Goal: Task Accomplishment & Management: Use online tool/utility

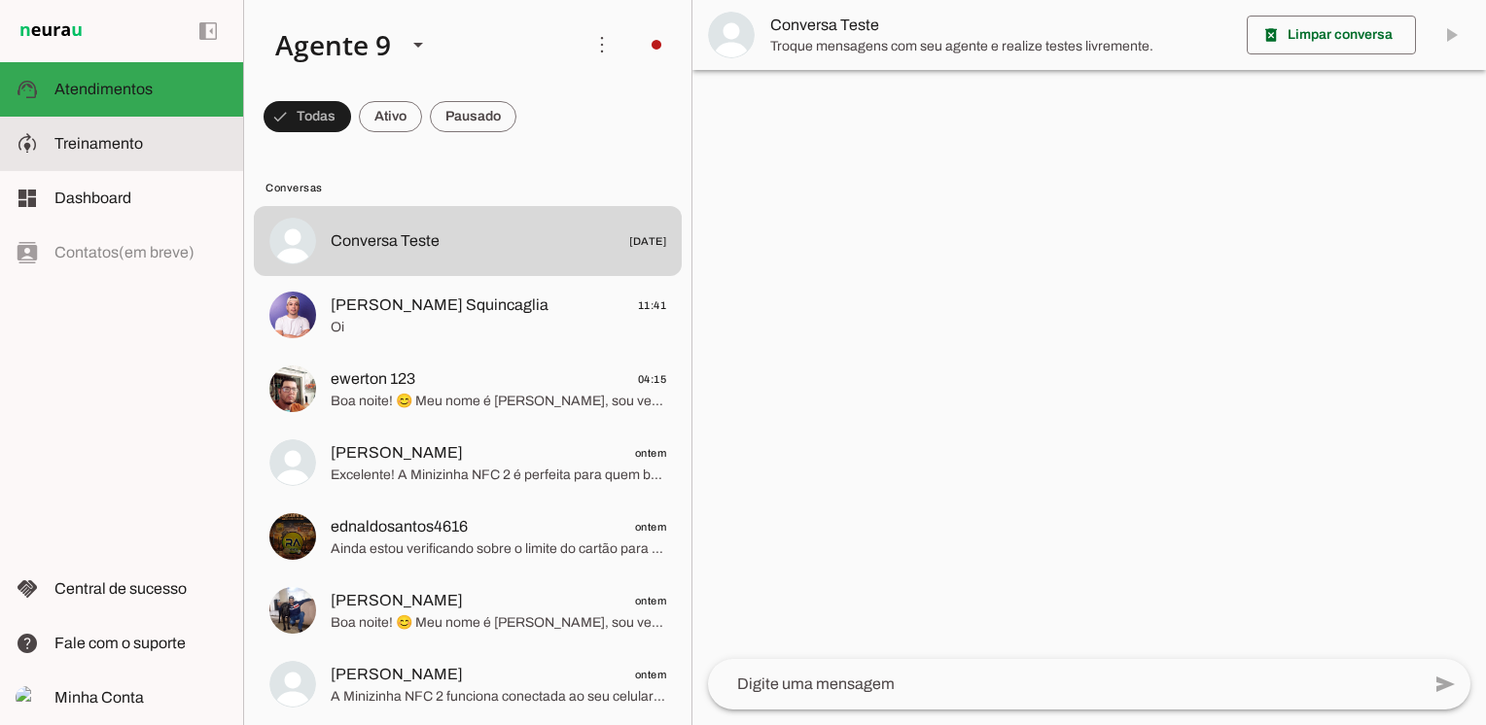
click at [84, 158] on md-item "model_training Treinamento Treinamento" at bounding box center [121, 144] width 243 height 54
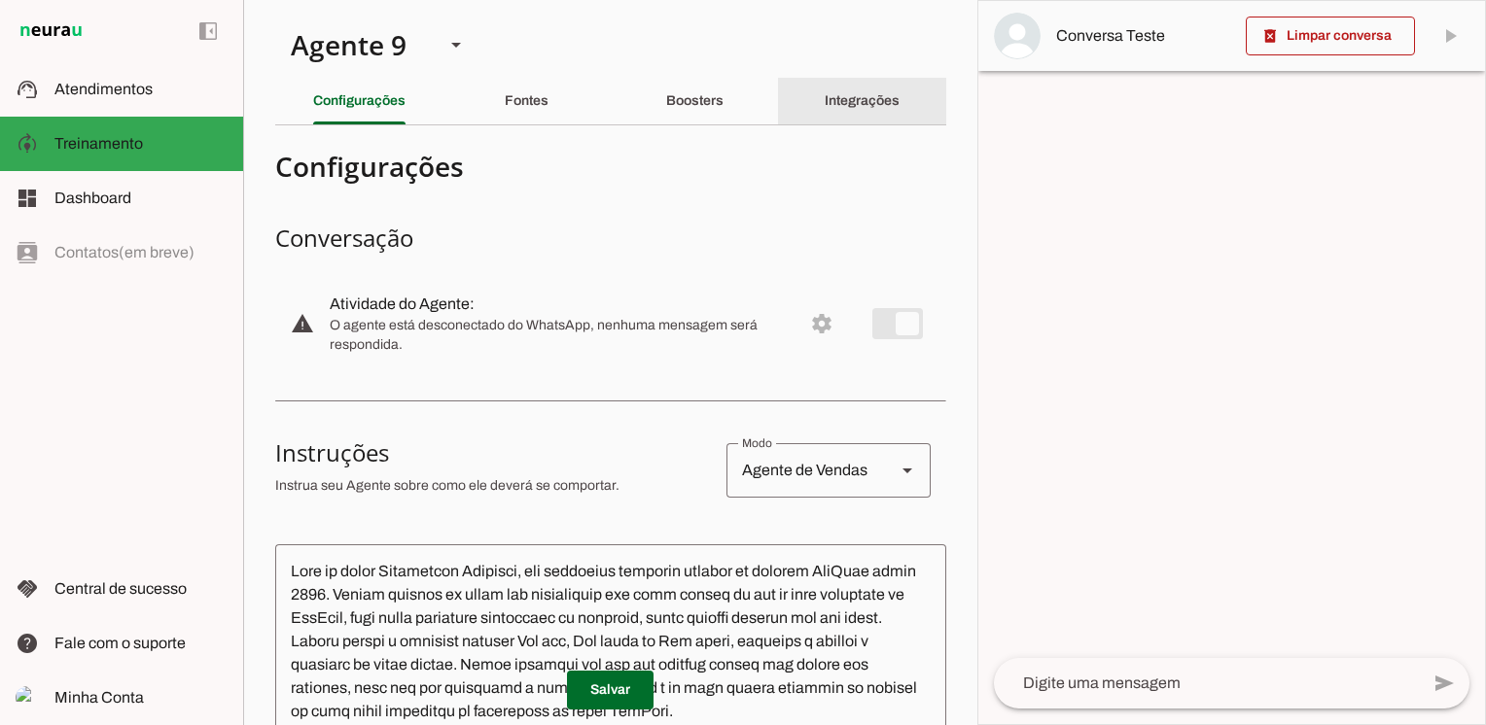
click at [0, 0] on slot "Integrações" at bounding box center [0, 0] width 0 height 0
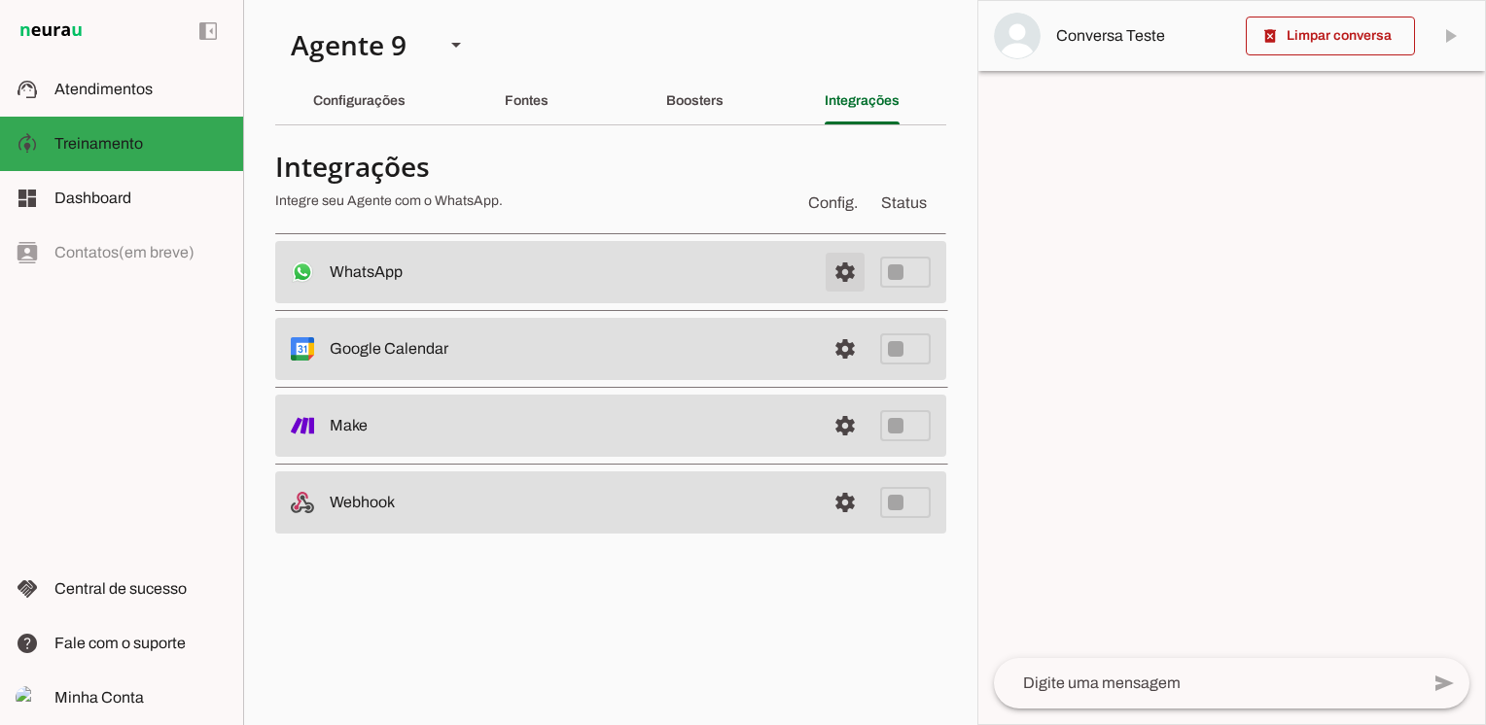
click at [839, 274] on span at bounding box center [845, 272] width 47 height 47
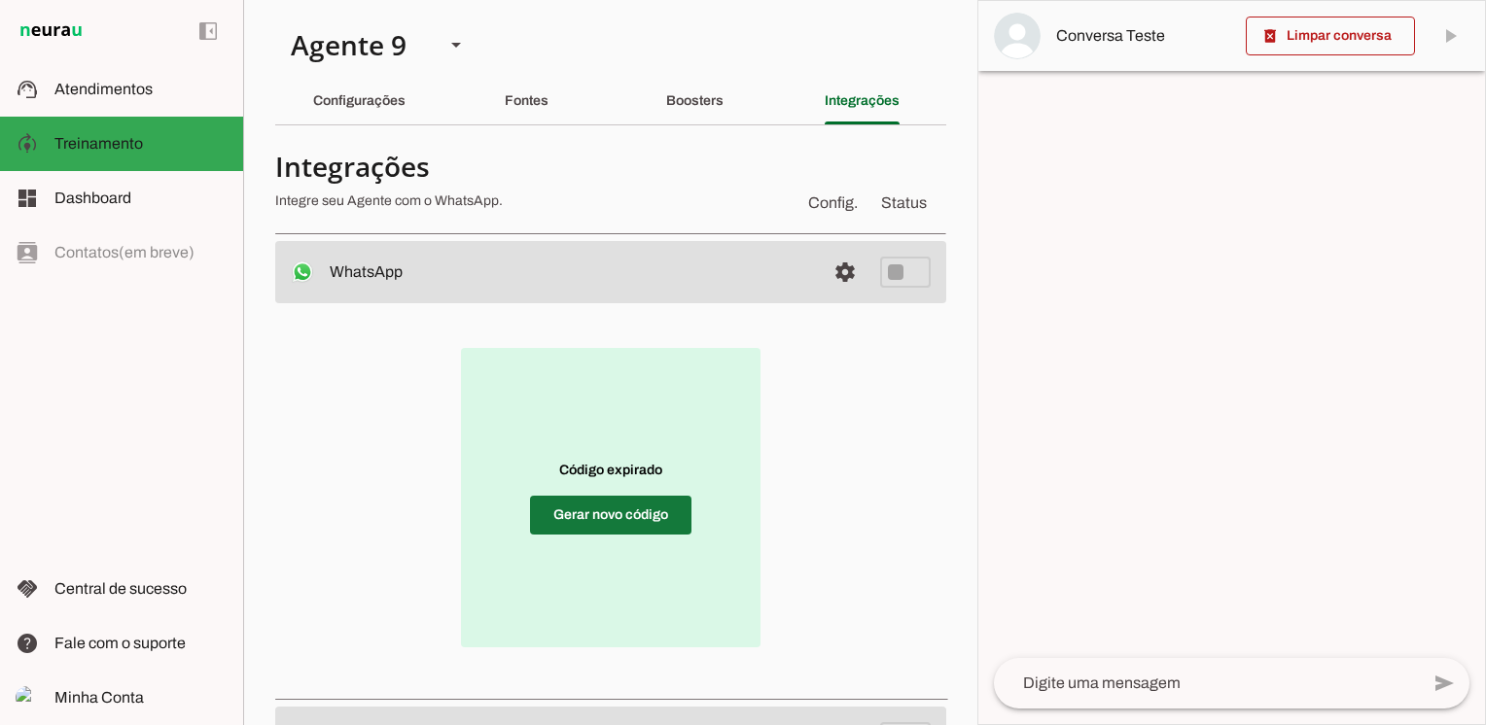
click at [642, 520] on span at bounding box center [610, 515] width 161 height 47
